Goal: Task Accomplishment & Management: Use online tool/utility

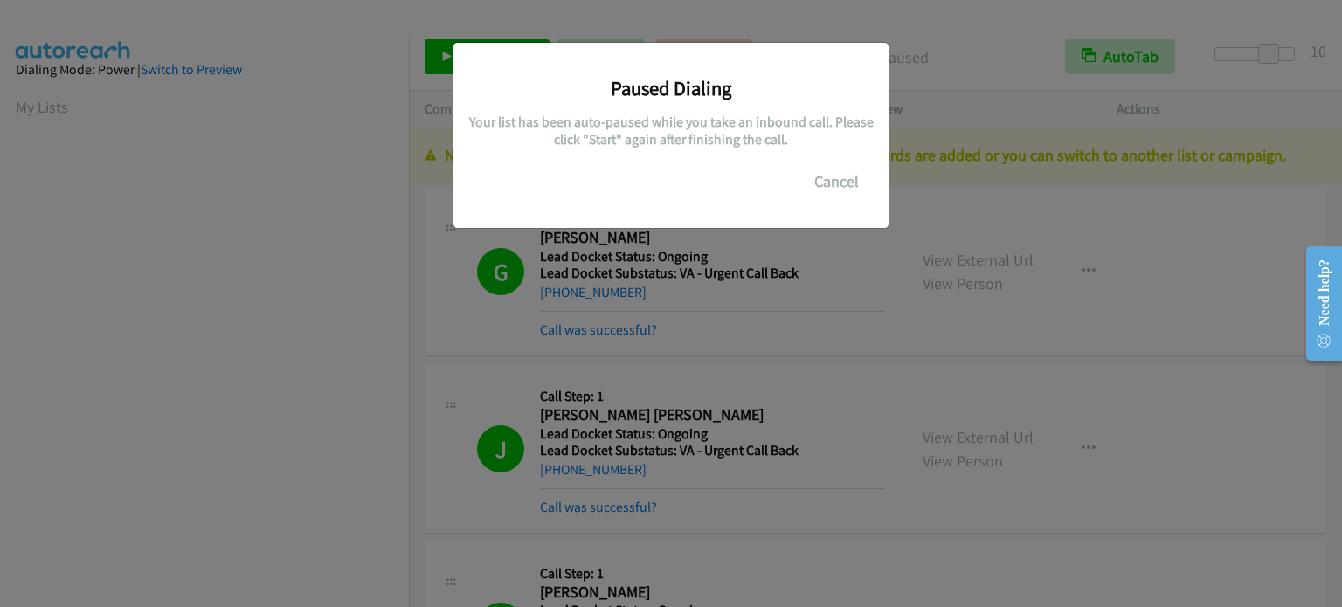
scroll to position [373, 0]
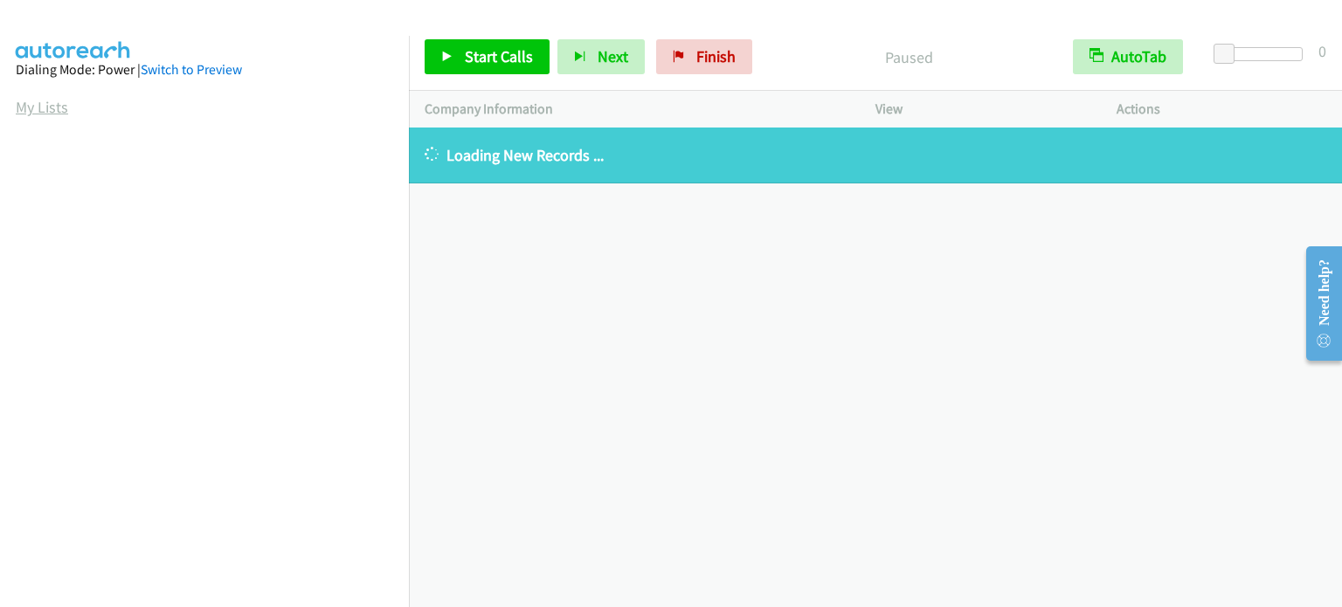
click at [41, 107] on link "My Lists" at bounding box center [42, 107] width 52 height 20
click at [481, 55] on span "Start Calls" at bounding box center [499, 56] width 68 height 20
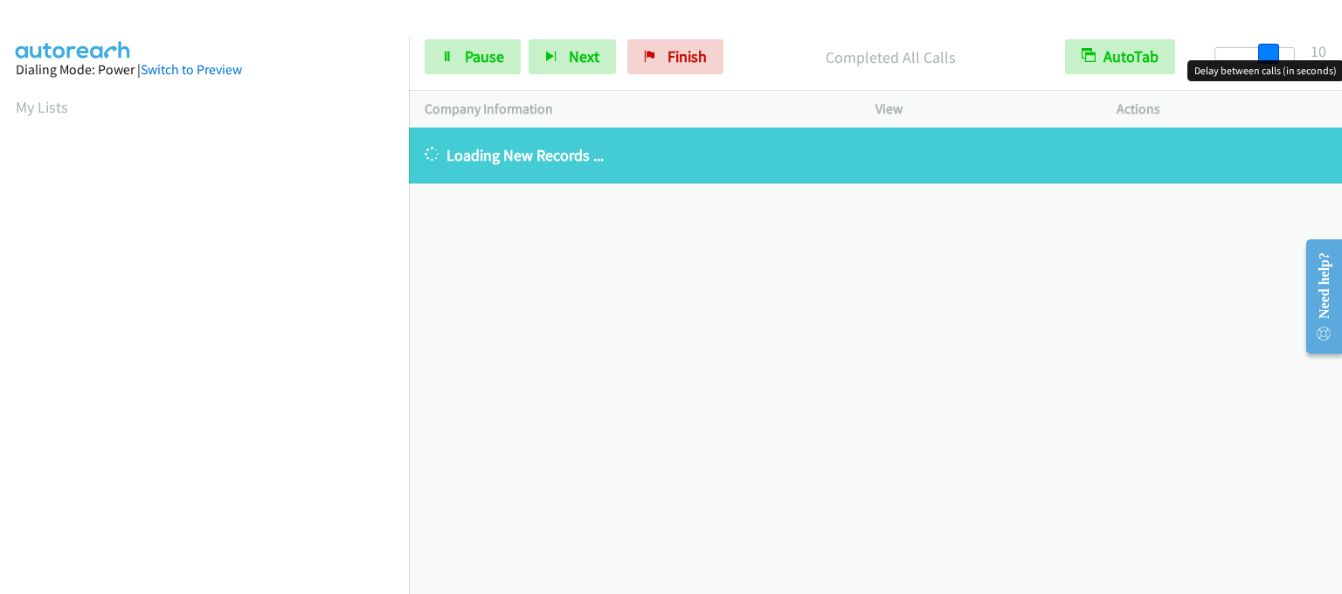
drag, startPoint x: 1218, startPoint y: 51, endPoint x: 1270, endPoint y: 53, distance: 52.5
click at [1270, 53] on span at bounding box center [1268, 54] width 21 height 21
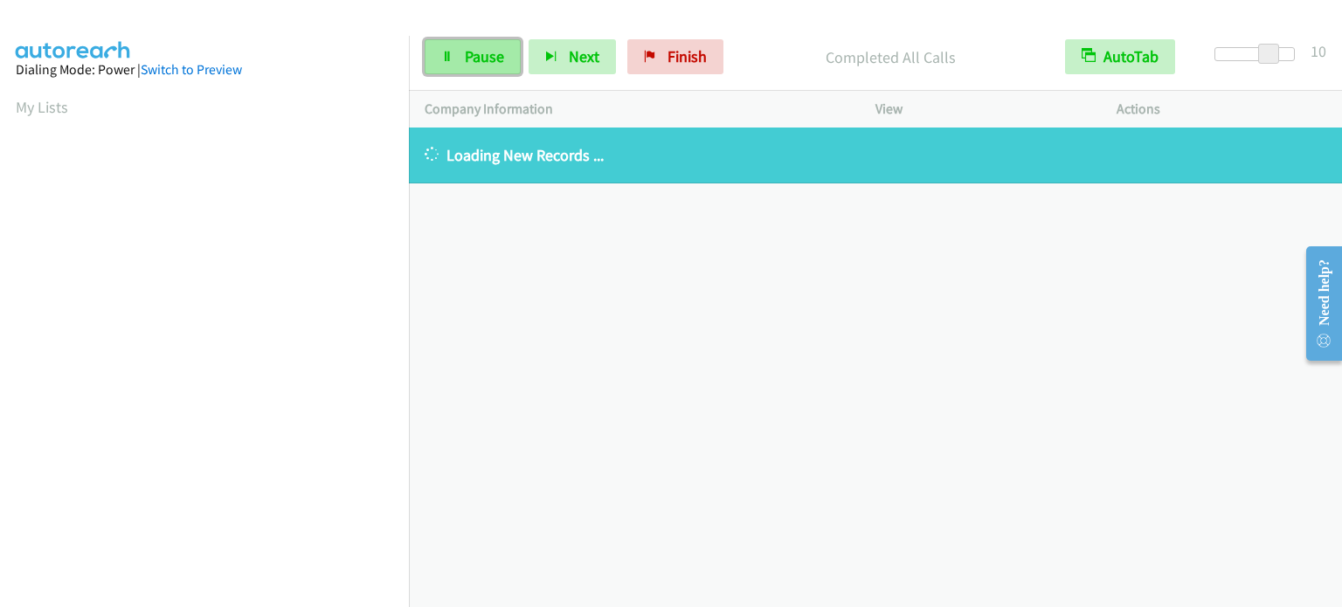
click at [468, 62] on span "Pause" at bounding box center [484, 56] width 39 height 20
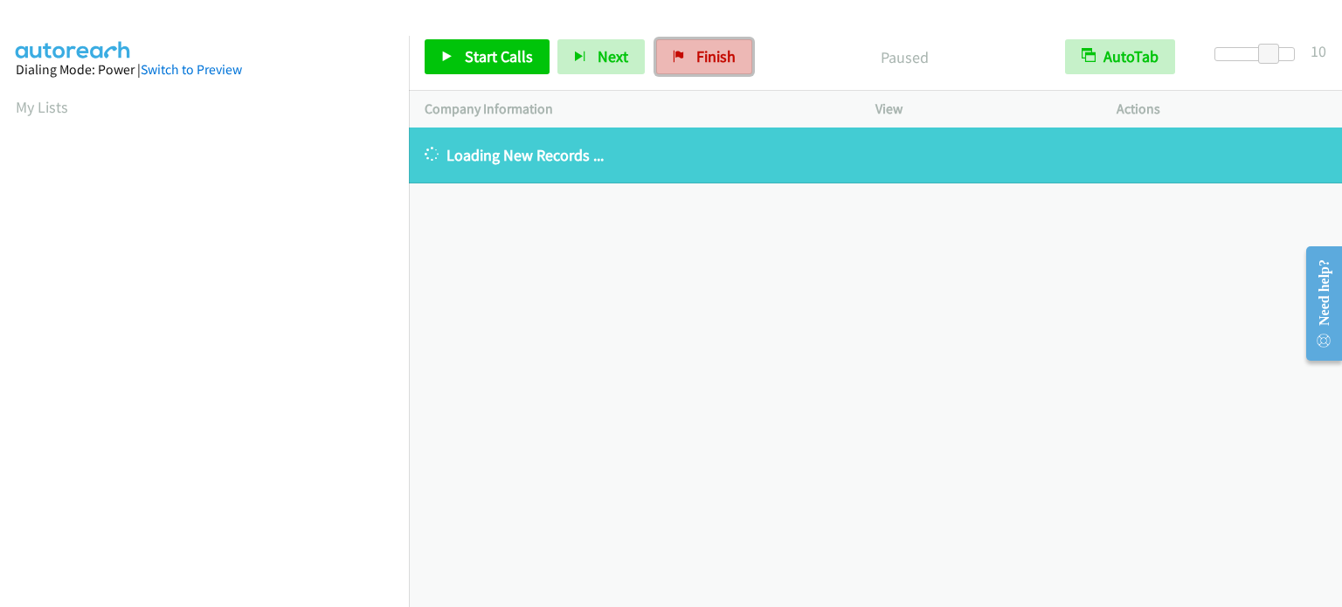
click at [716, 66] on link "Finish" at bounding box center [704, 56] width 96 height 35
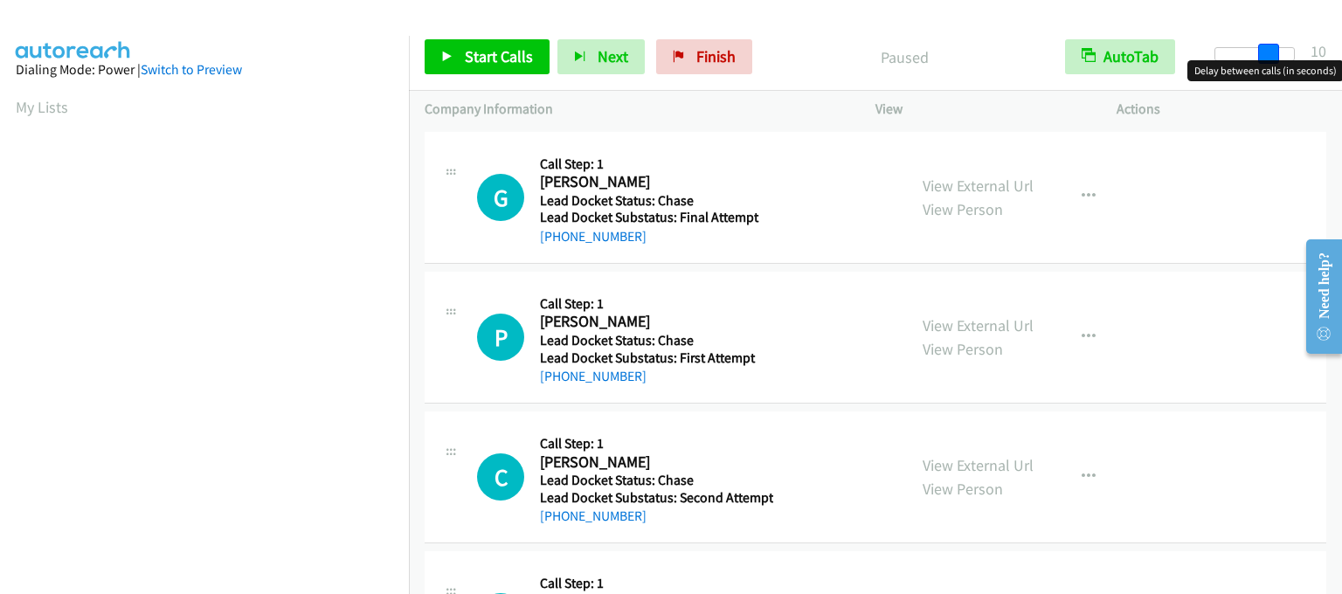
drag, startPoint x: 1223, startPoint y: 52, endPoint x: 1276, endPoint y: 67, distance: 54.5
click at [1276, 67] on body "Start Calls Pause Next Finish Paused AutoTab AutoTab 10 Company Information Inf…" at bounding box center [671, 41] width 1342 height 83
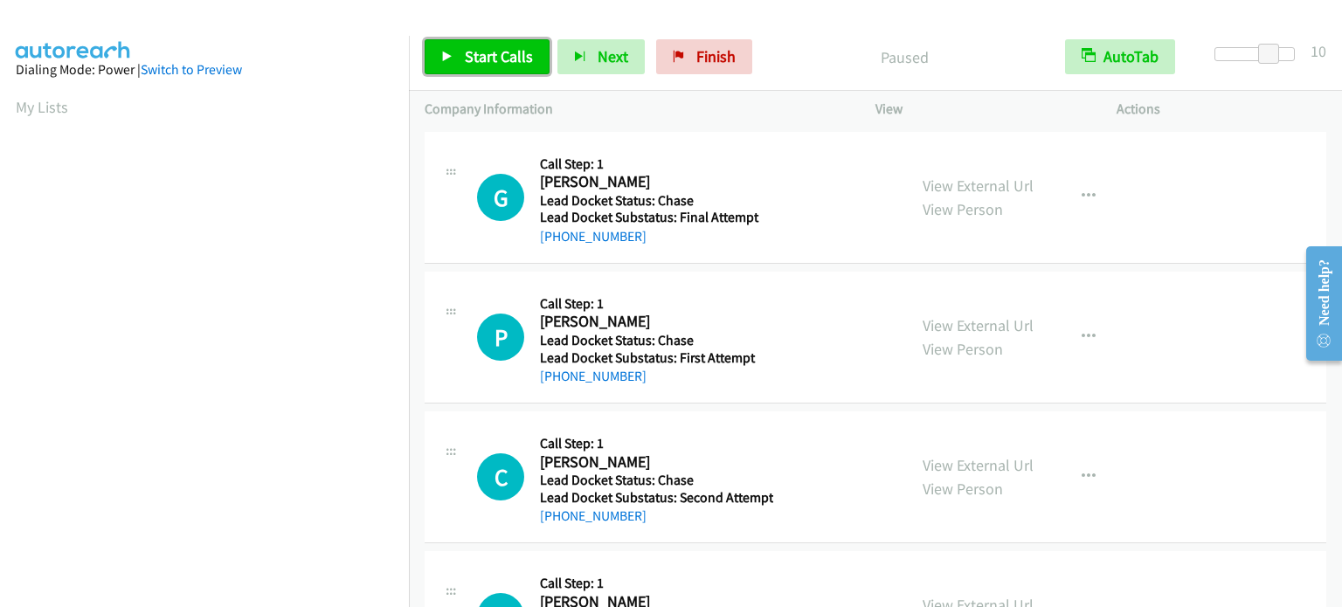
click at [509, 50] on span "Start Calls" at bounding box center [499, 56] width 68 height 20
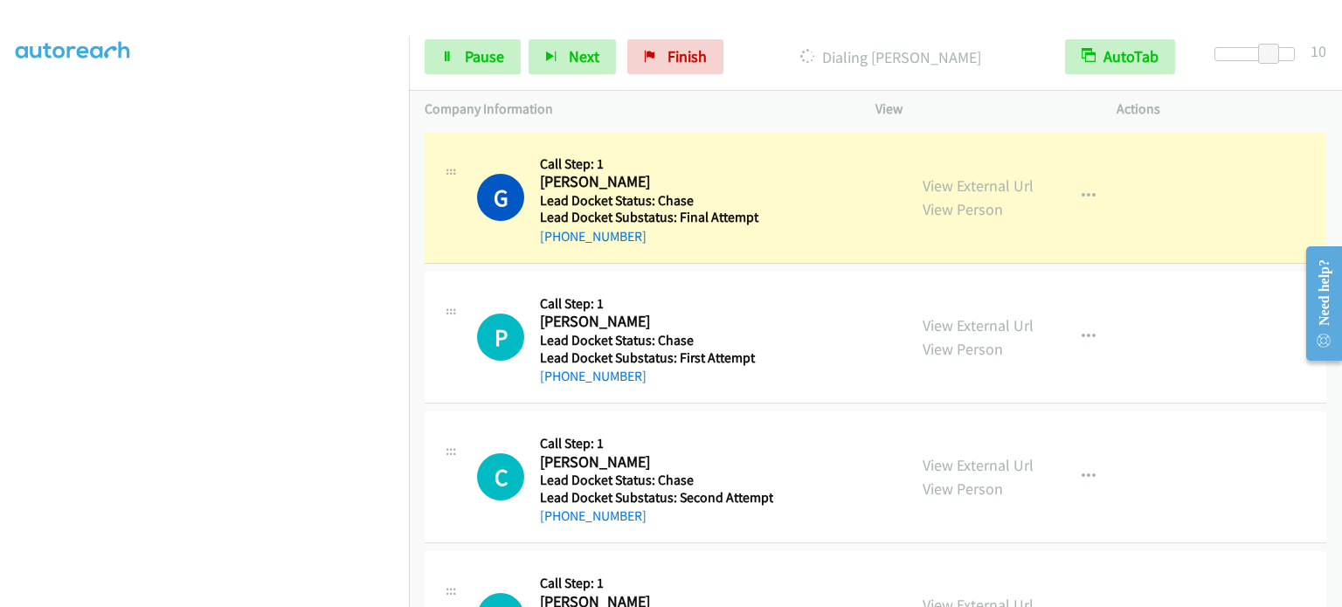
scroll to position [373, 0]
click at [458, 54] on link "Pause" at bounding box center [473, 56] width 96 height 35
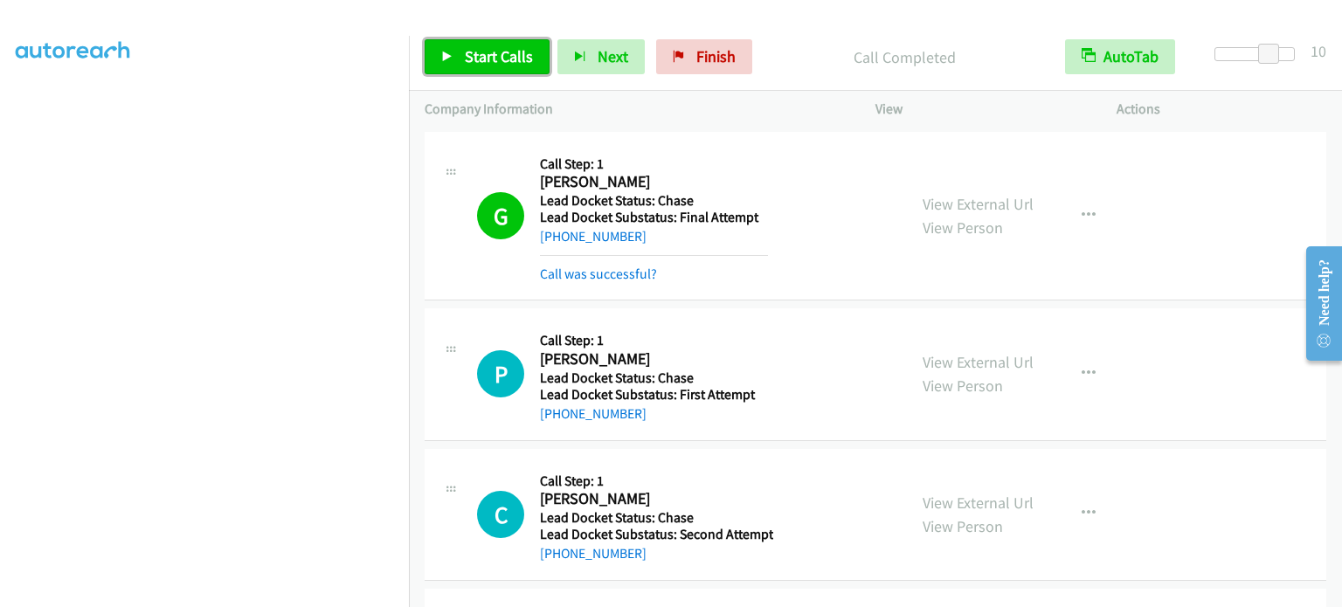
click at [478, 56] on span "Start Calls" at bounding box center [499, 56] width 68 height 20
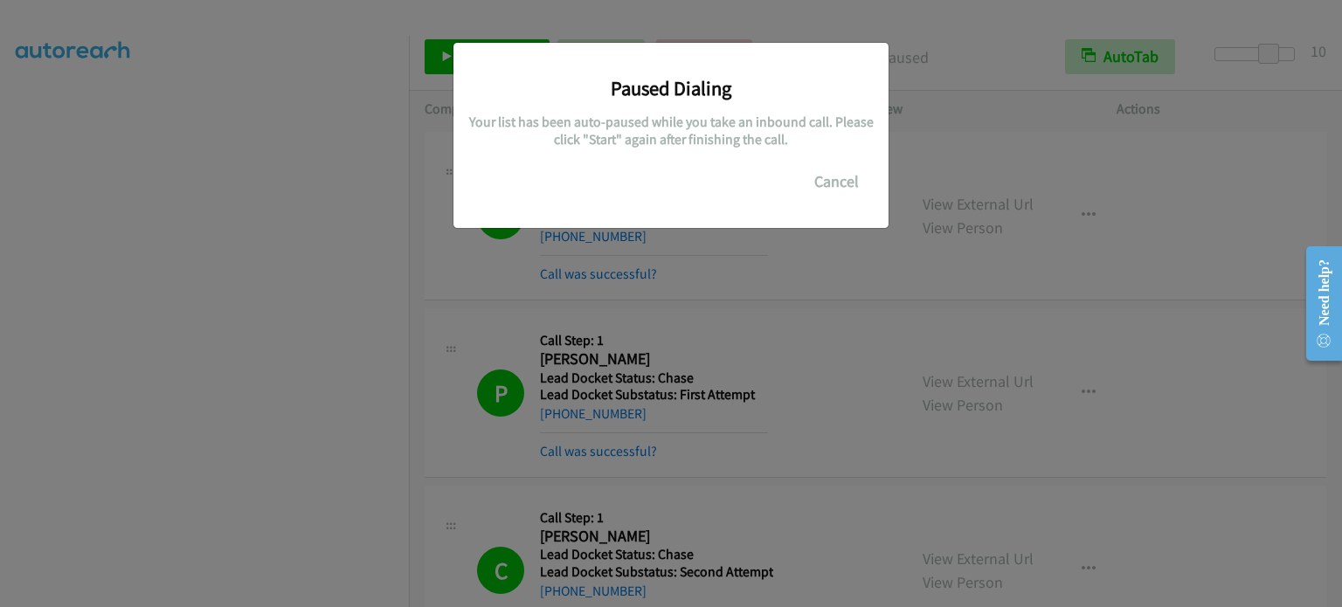
click at [182, 464] on div "Paused Dialing Your list has been auto-paused while you take an inbound call. P…" at bounding box center [671, 311] width 1342 height 591
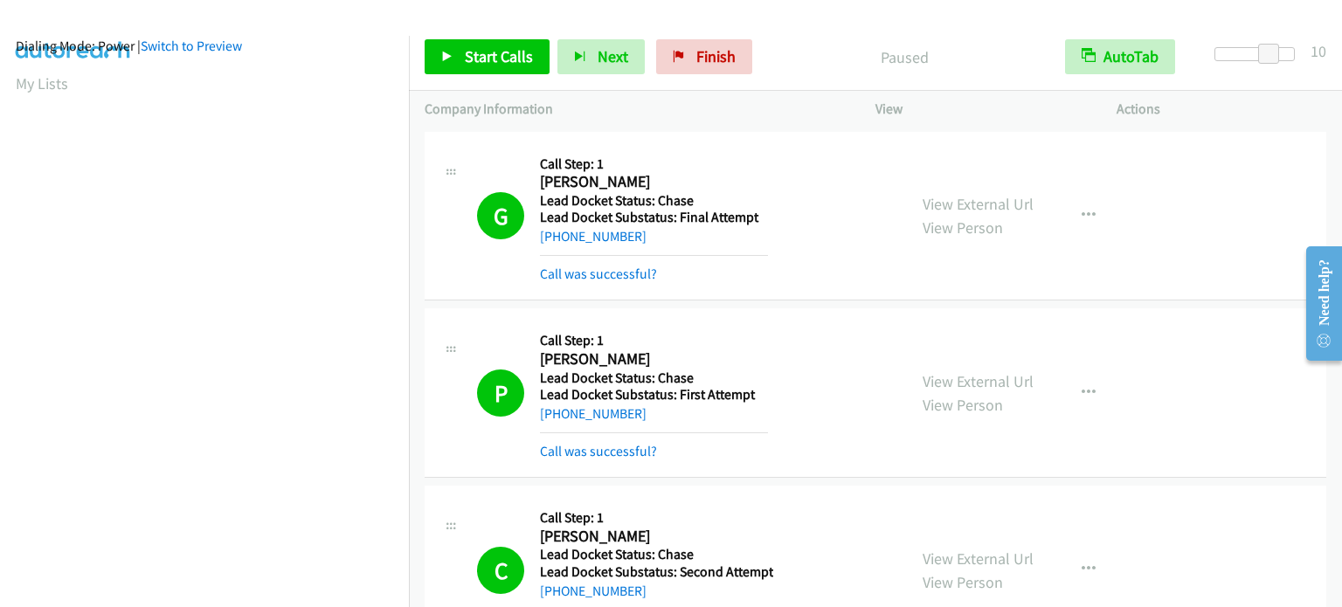
scroll to position [0, 0]
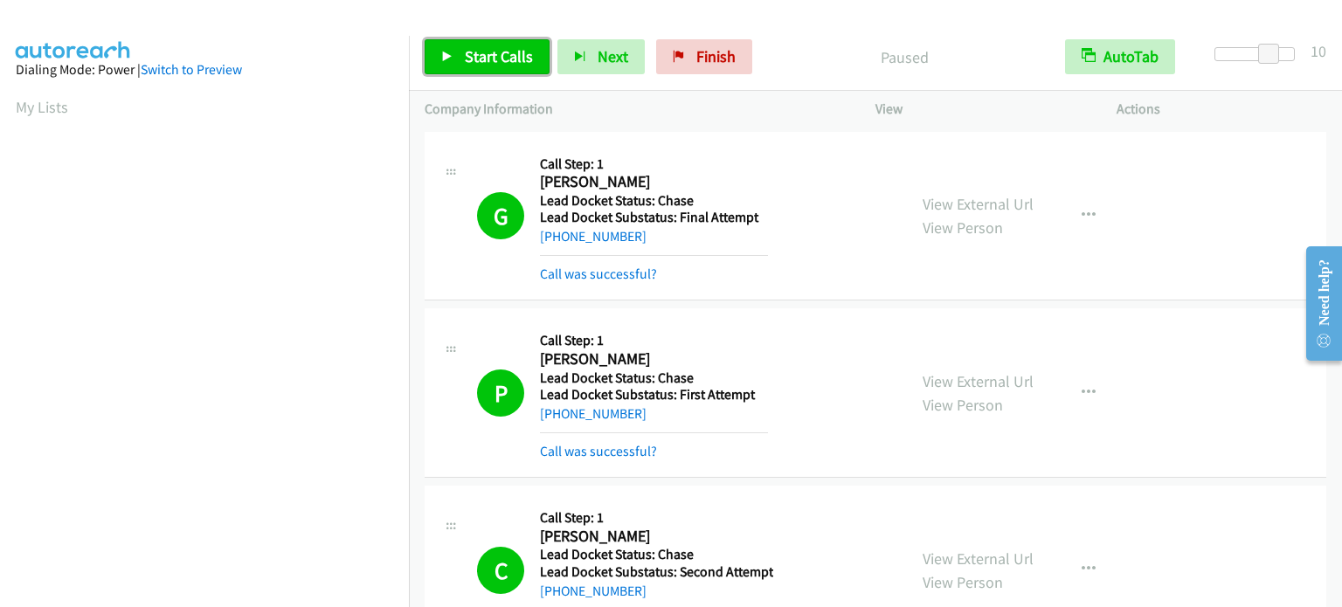
click at [482, 53] on span "Start Calls" at bounding box center [499, 56] width 68 height 20
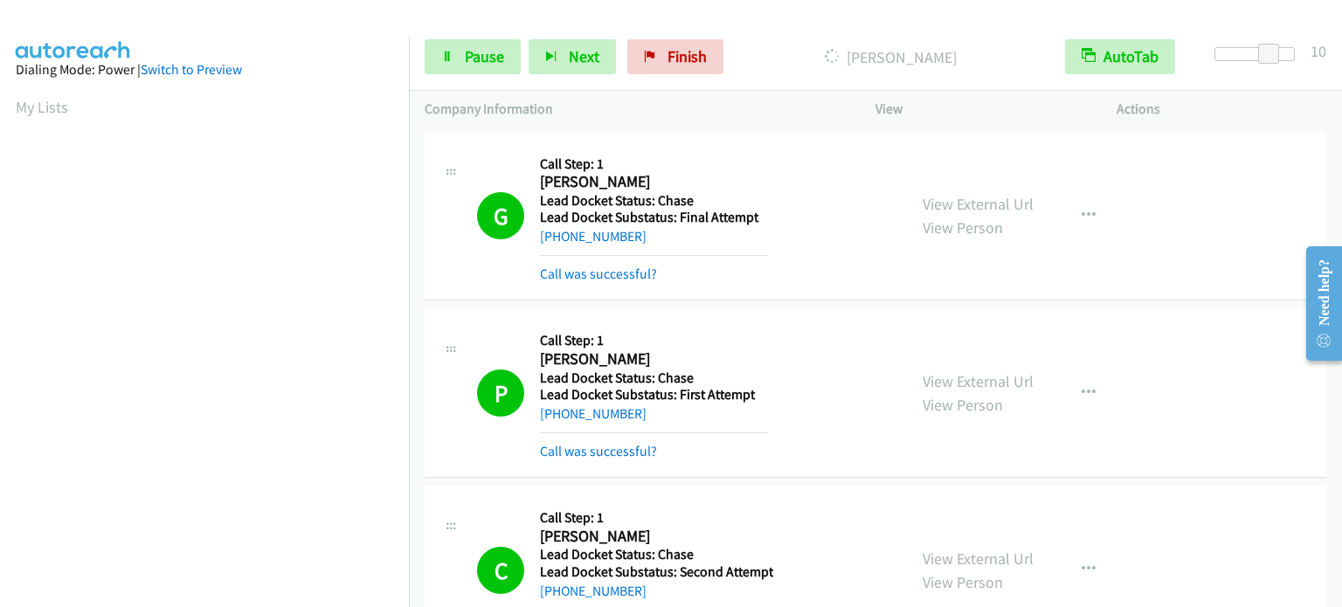
scroll to position [373, 0]
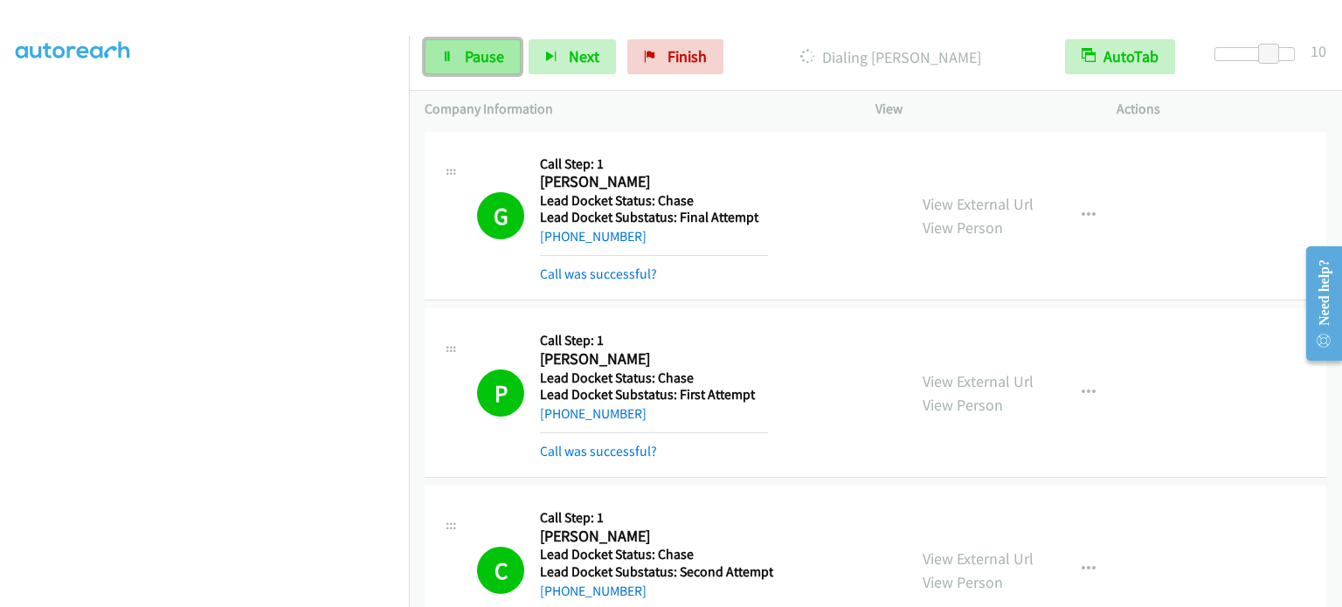
click at [497, 62] on span "Pause" at bounding box center [484, 56] width 39 height 20
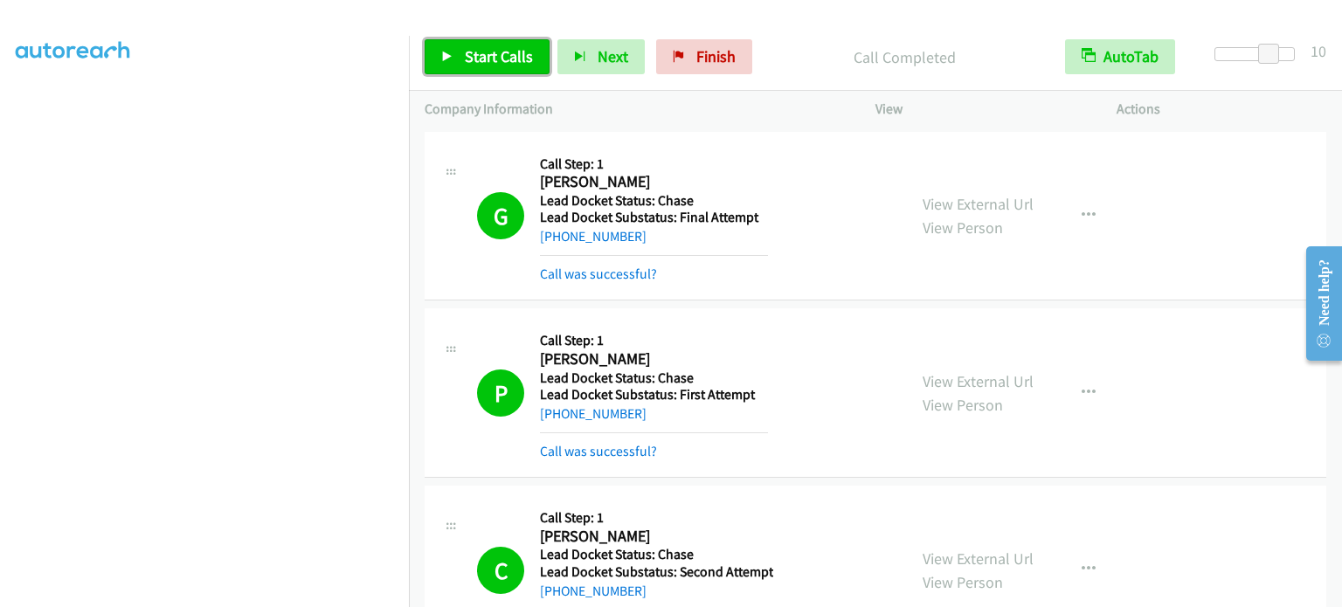
click at [525, 69] on link "Start Calls" at bounding box center [487, 56] width 125 height 35
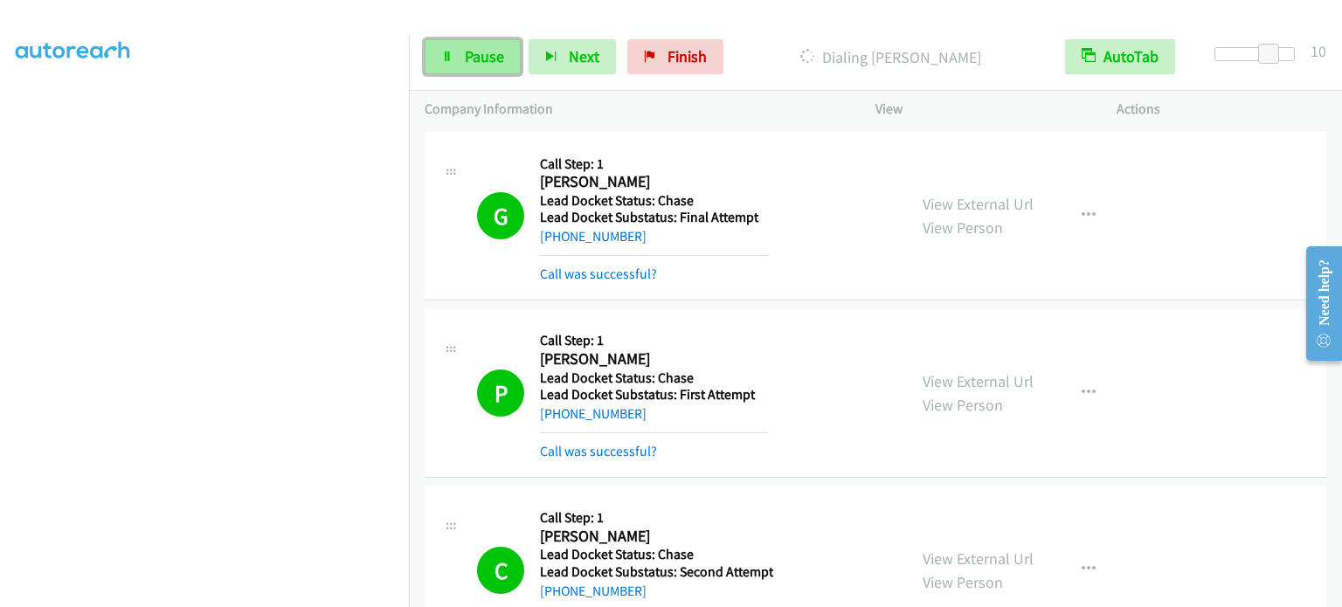
click at [496, 51] on span "Pause" at bounding box center [484, 56] width 39 height 20
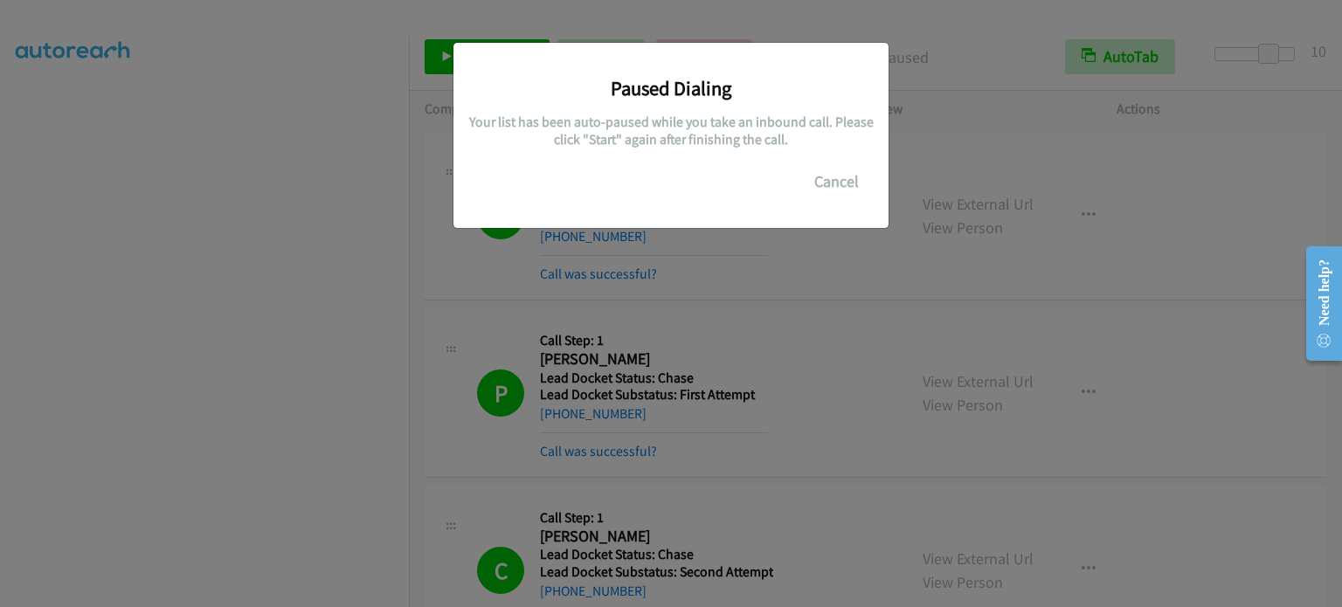
drag, startPoint x: 371, startPoint y: 375, endPoint x: 355, endPoint y: 359, distance: 22.9
click at [370, 375] on div "Paused Dialing Your list has been auto-paused while you take an inbound call. P…" at bounding box center [671, 311] width 1342 height 591
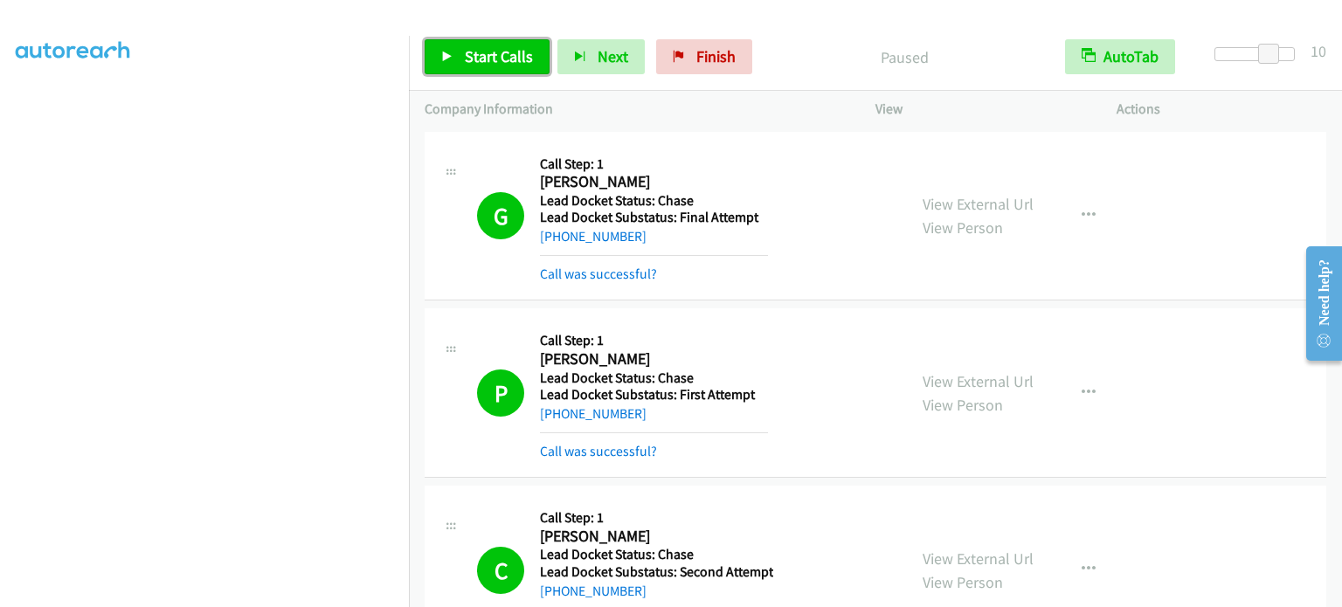
click at [513, 46] on span "Start Calls" at bounding box center [499, 56] width 68 height 20
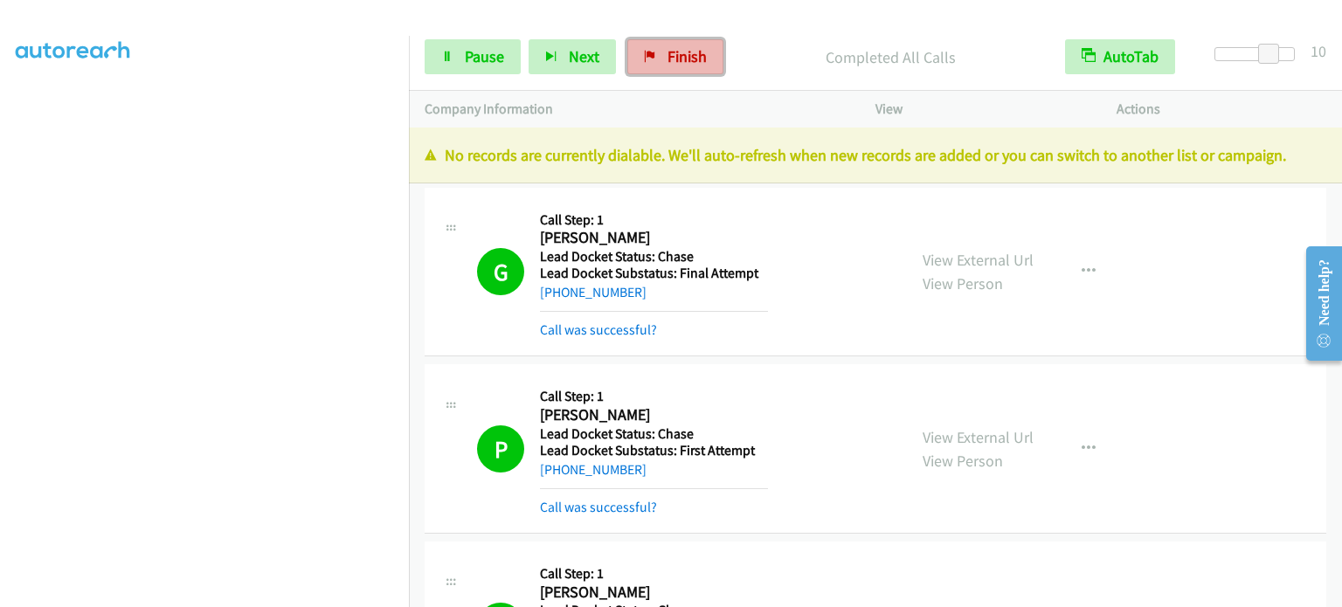
click at [654, 58] on link "Finish" at bounding box center [675, 56] width 96 height 35
